Goal: Subscribe to service/newsletter

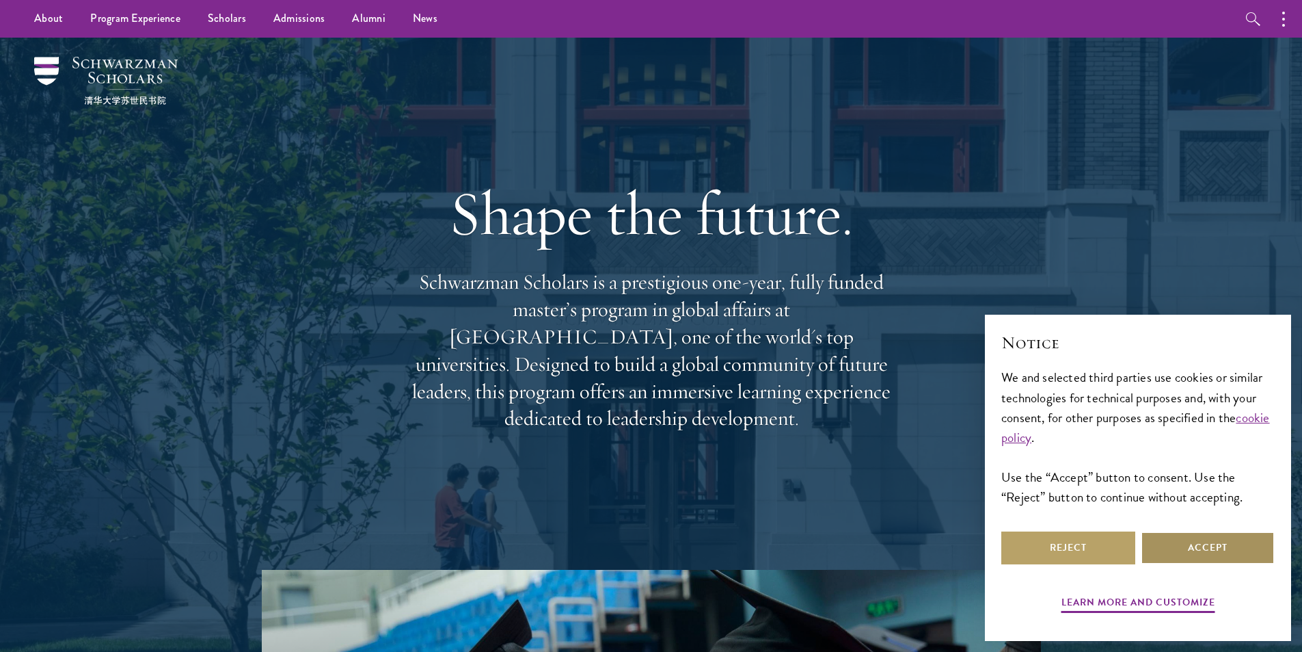
drag, startPoint x: 1189, startPoint y: 545, endPoint x: 1189, endPoint y: 536, distance: 8.9
click at [1189, 545] on button "Accept" at bounding box center [1208, 547] width 134 height 33
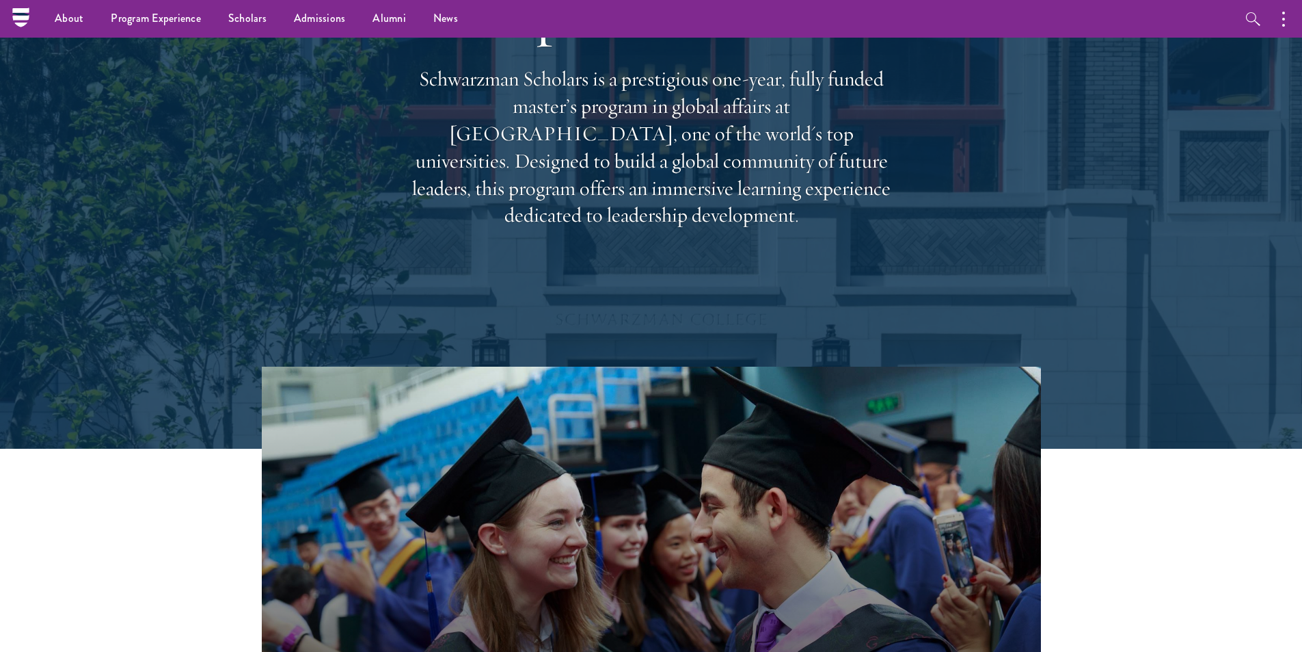
scroll to position [68, 0]
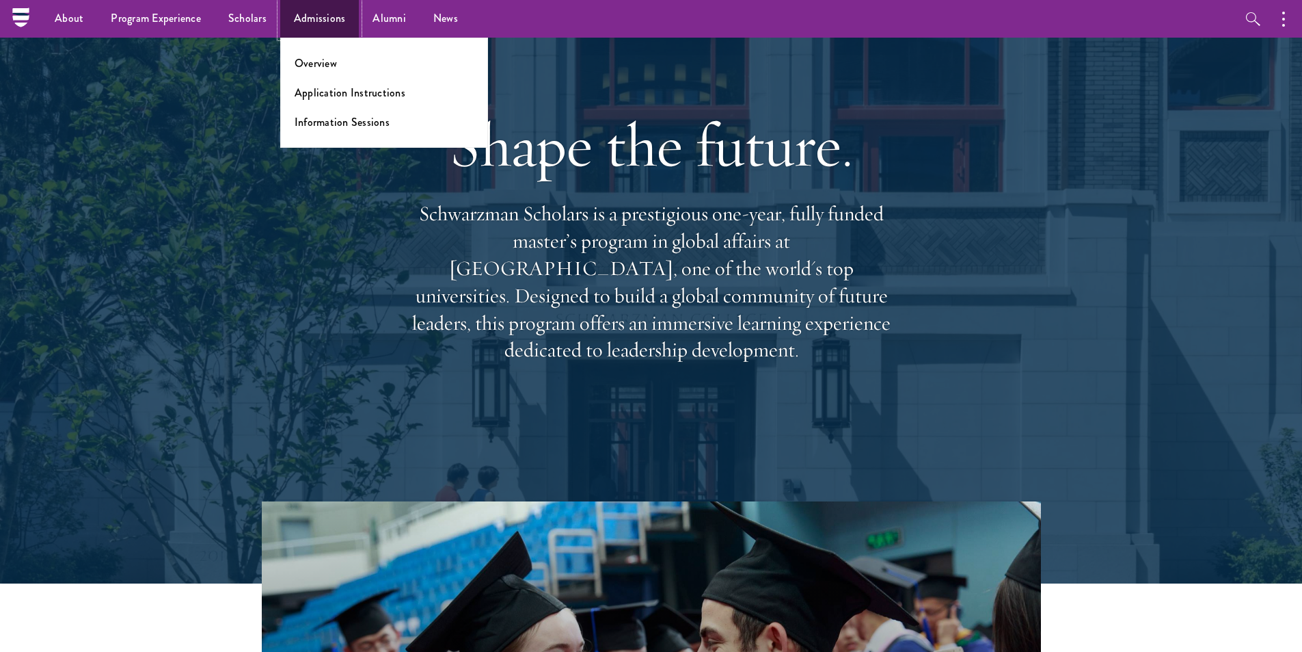
click at [311, 12] on link "Admissions" at bounding box center [319, 19] width 79 height 38
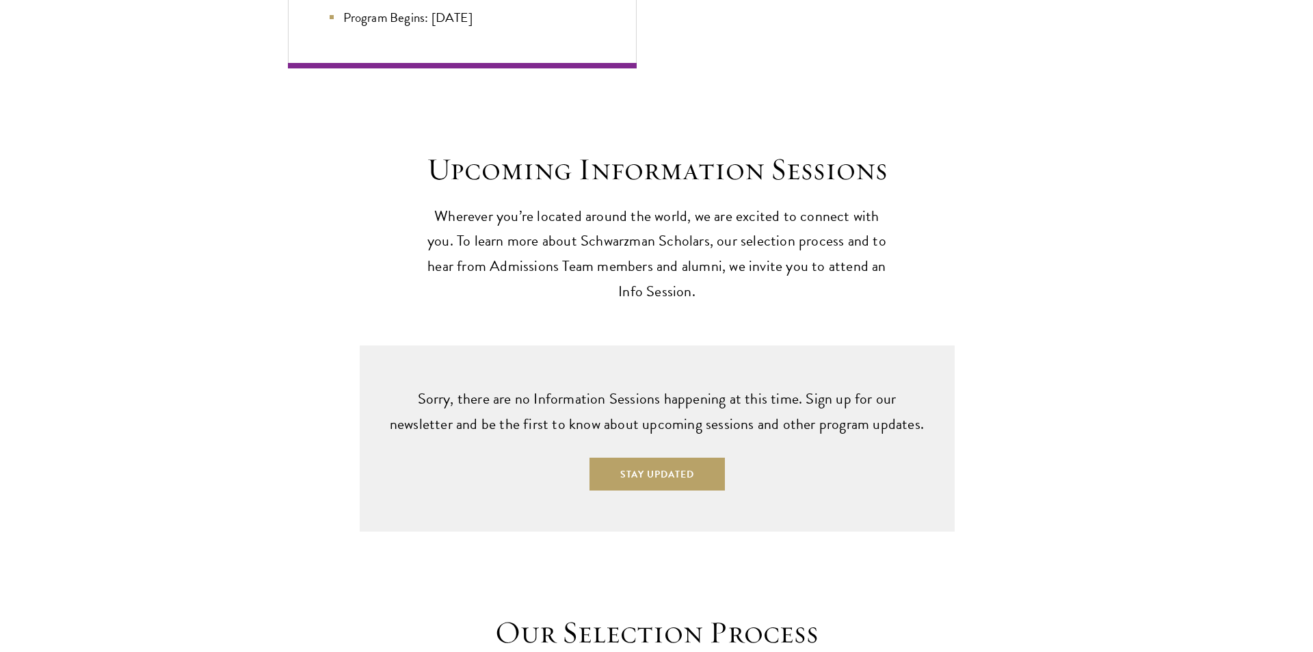
scroll to position [3281, 0]
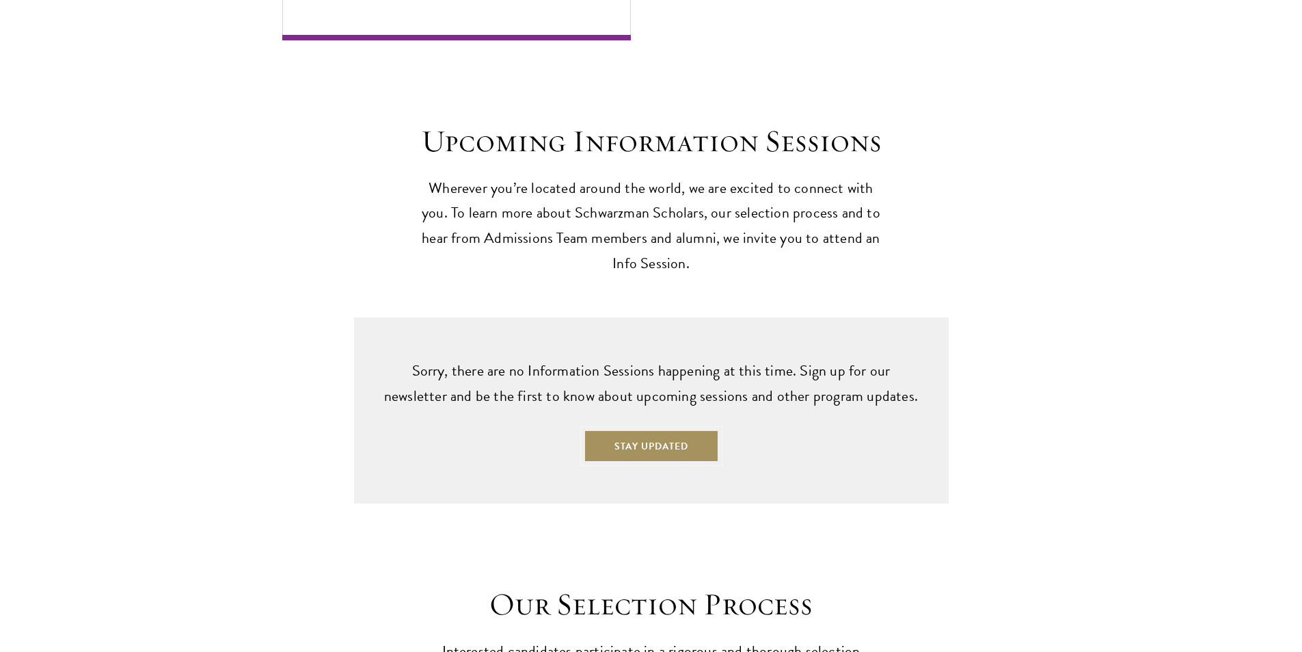
click at [678, 429] on button "Stay Updated" at bounding box center [651, 445] width 135 height 33
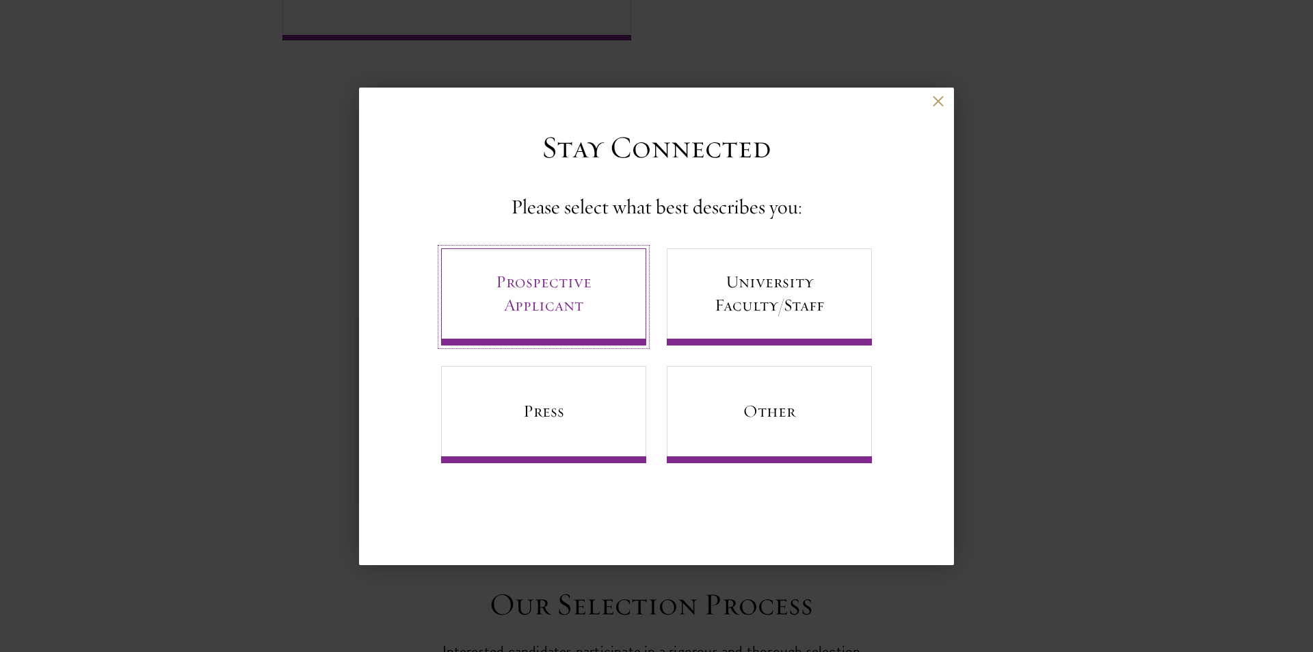
click at [573, 307] on link "Prospective Applicant" at bounding box center [543, 296] width 205 height 97
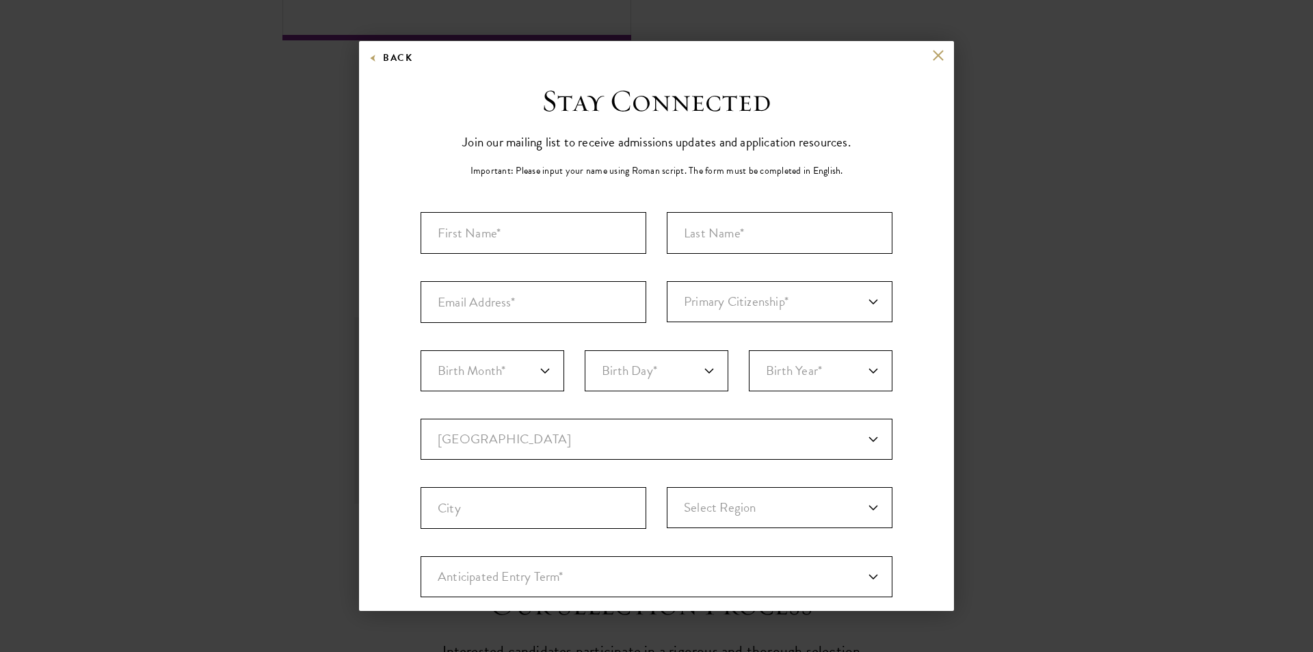
click at [586, 254] on div "Important: The form must be completed in English. Primary Citizenship* [GEOGRAP…" at bounding box center [656, 477] width 472 height 531
click at [572, 230] on input "First Name*" at bounding box center [533, 233] width 226 height 42
